Goal: Transaction & Acquisition: Purchase product/service

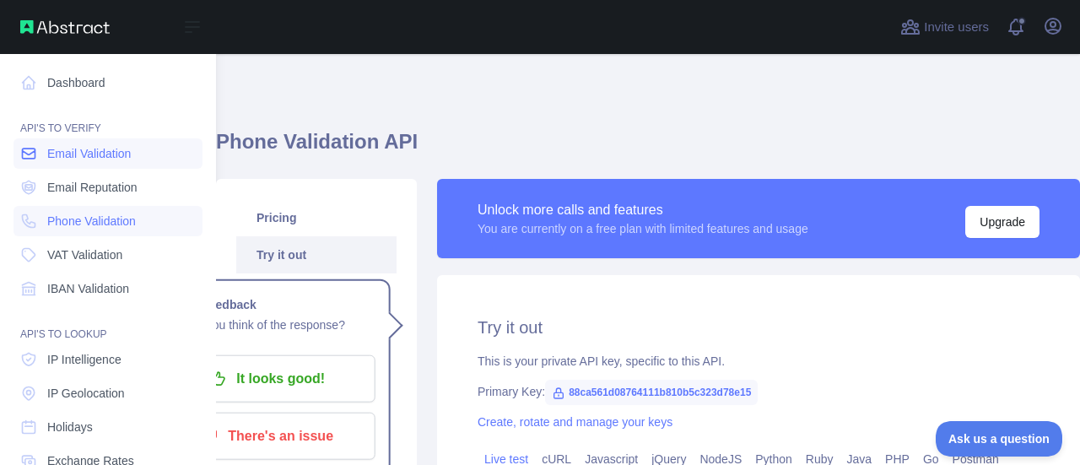
click at [78, 164] on link "Email Validation" at bounding box center [108, 153] width 189 height 30
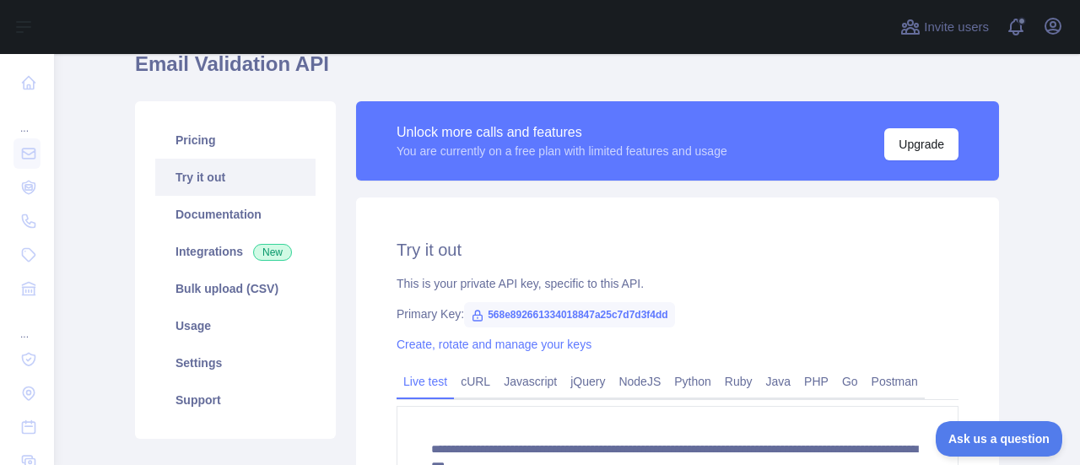
scroll to position [84, 0]
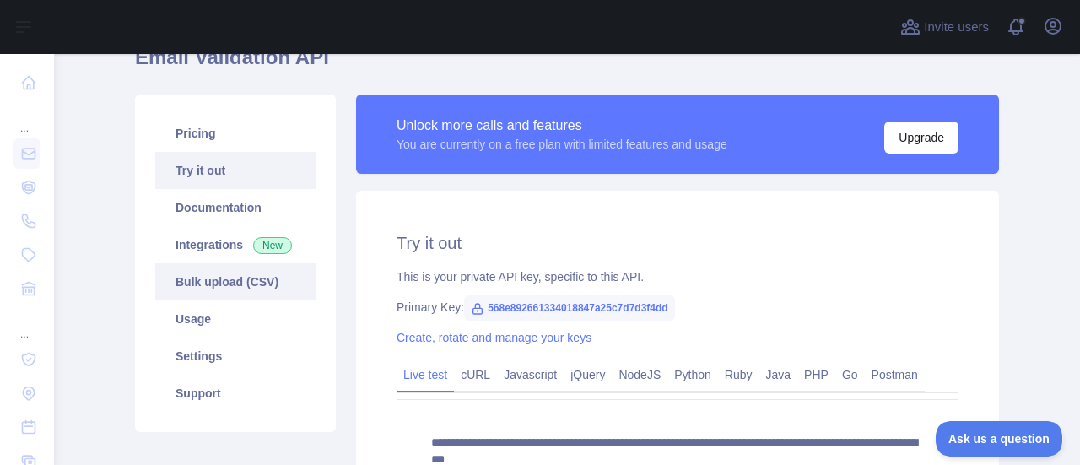
click at [181, 283] on link "Bulk upload (CSV)" at bounding box center [235, 281] width 160 height 37
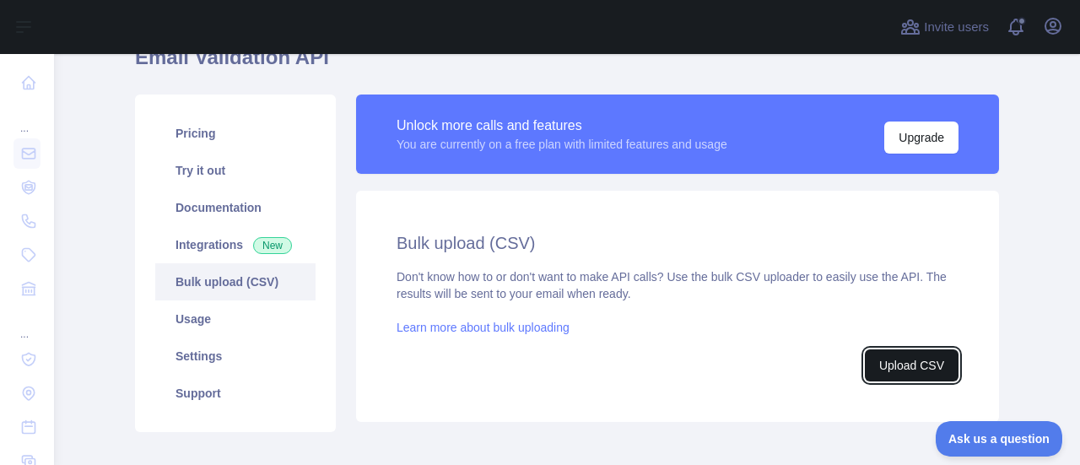
click at [901, 367] on button "Upload CSV" at bounding box center [912, 365] width 94 height 32
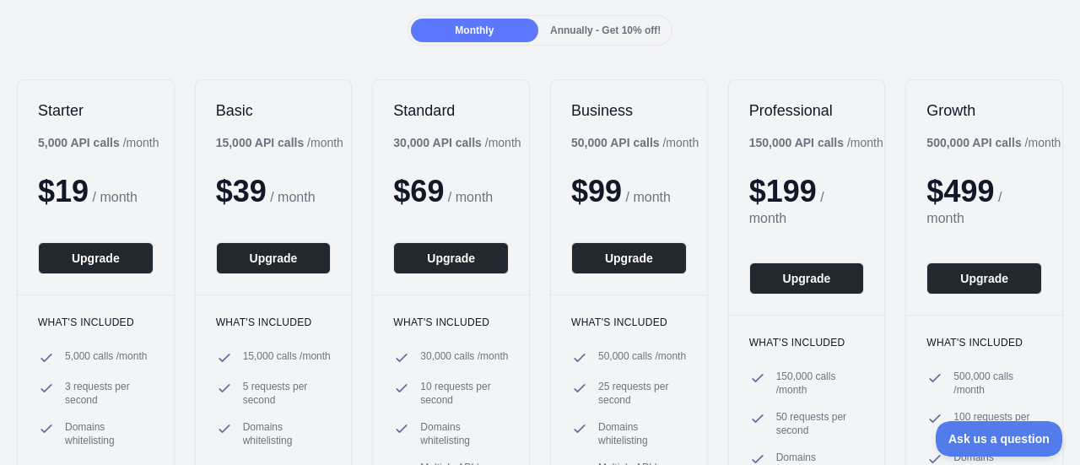
scroll to position [253, 0]
